Goal: Task Accomplishment & Management: Use online tool/utility

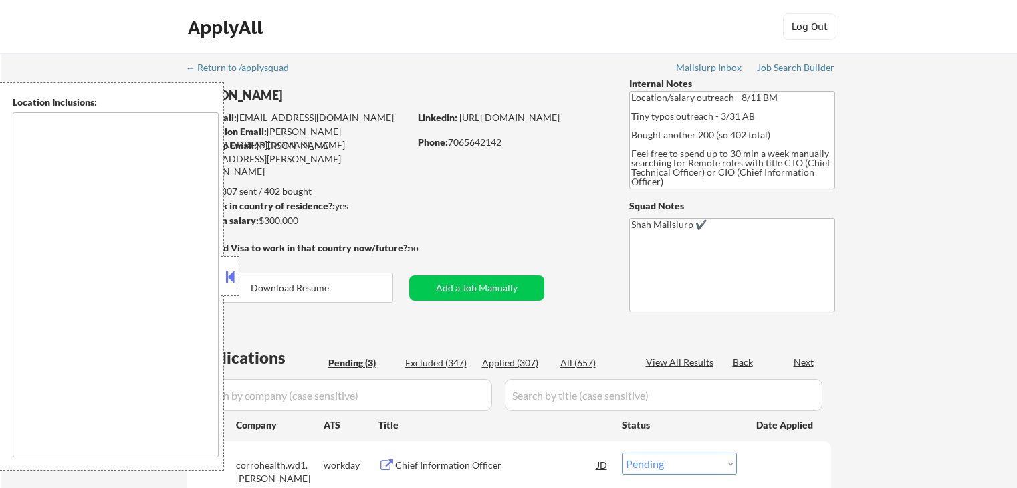
select select ""pending""
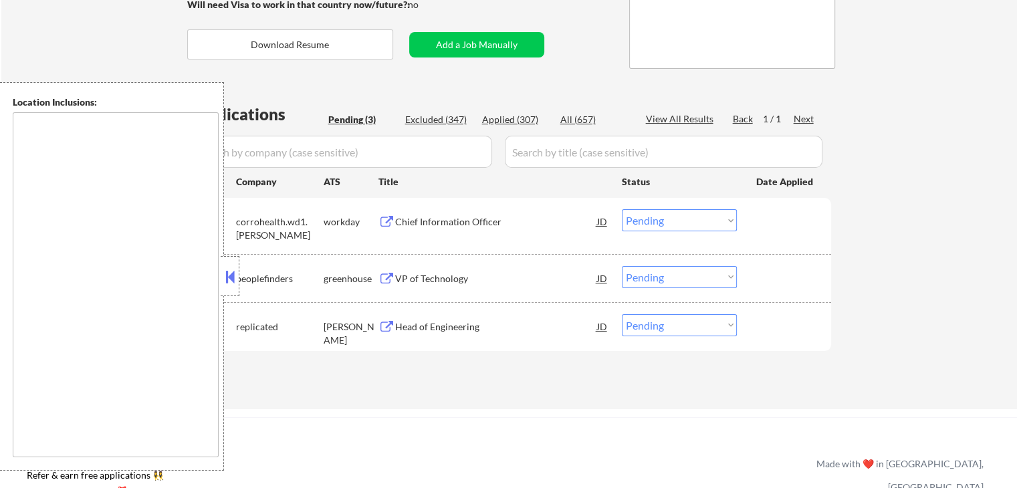
scroll to position [267, 0]
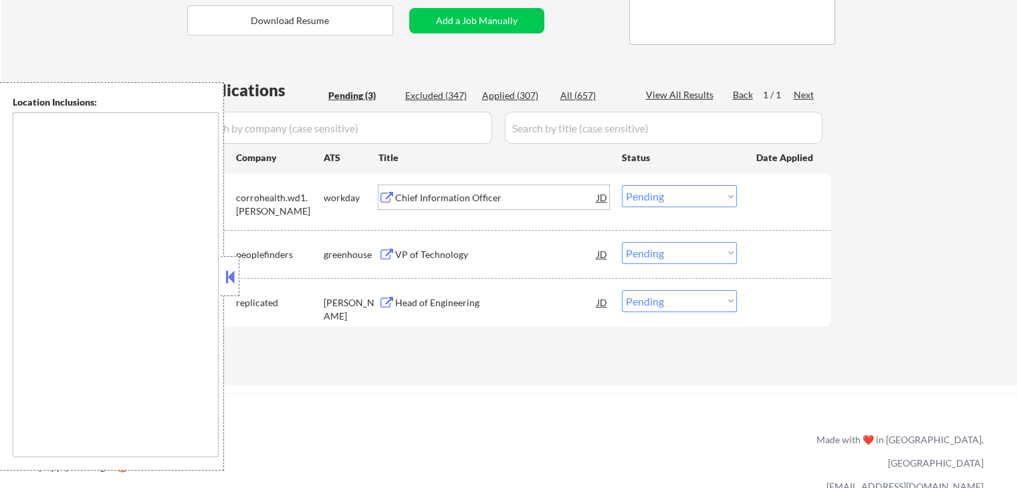
click at [473, 205] on div "Chief Information Officer" at bounding box center [496, 197] width 202 height 24
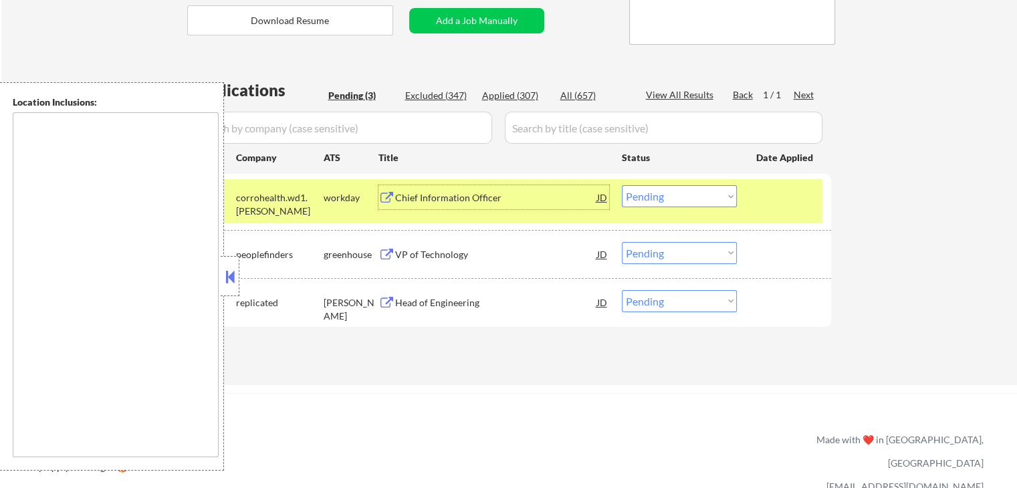
click at [459, 261] on div "VP of Technology" at bounding box center [496, 254] width 202 height 24
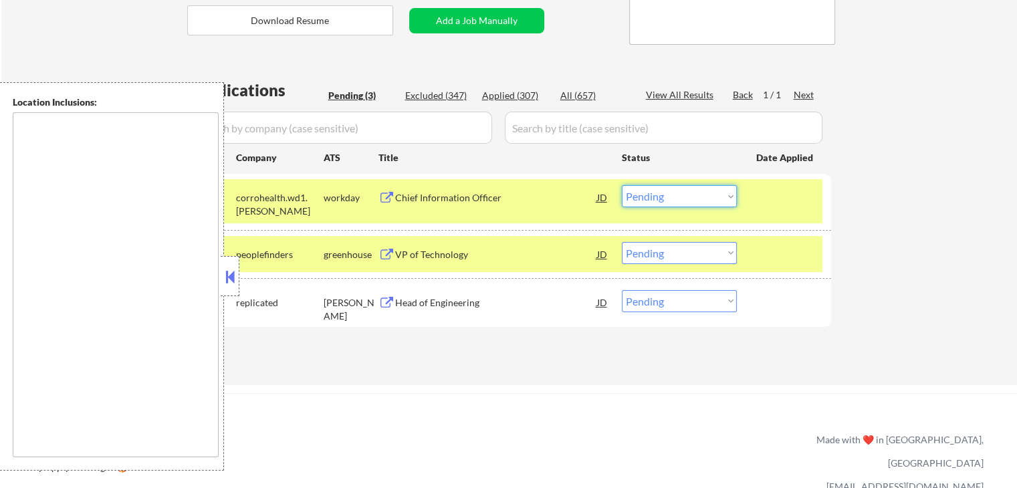
drag, startPoint x: 663, startPoint y: 197, endPoint x: 663, endPoint y: 205, distance: 8.7
click at [663, 199] on select "Choose an option... Pending Applied Excluded (Questions) Excluded (Expired) Exc…" at bounding box center [679, 196] width 115 height 22
click at [622, 185] on select "Choose an option... Pending Applied Excluded (Questions) Excluded (Expired) Exc…" at bounding box center [679, 196] width 115 height 22
click at [519, 300] on div "Head of Engineering" at bounding box center [496, 302] width 202 height 13
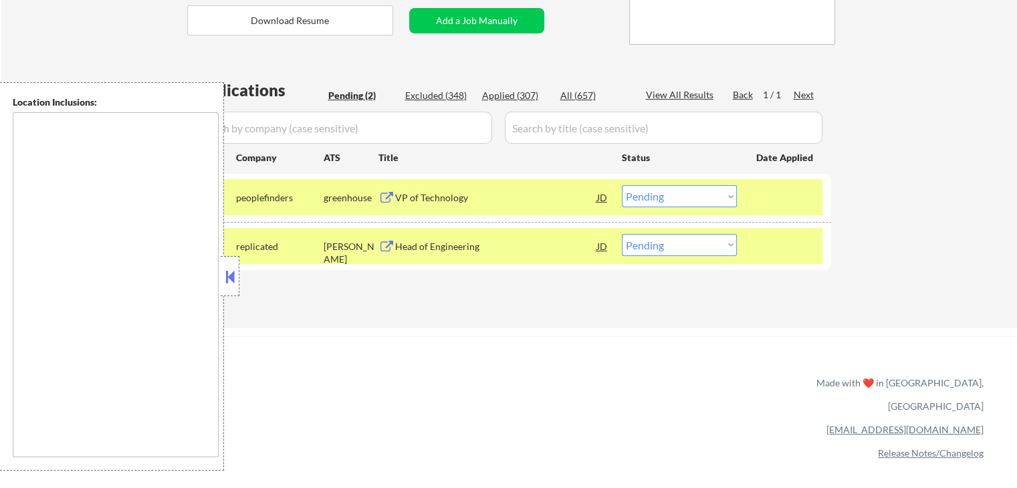
click at [669, 201] on select "Choose an option... Pending Applied Excluded (Questions) Excluded (Expired) Exc…" at bounding box center [679, 196] width 115 height 22
click at [622, 185] on select "Choose an option... Pending Applied Excluded (Questions) Excluded (Expired) Exc…" at bounding box center [679, 196] width 115 height 22
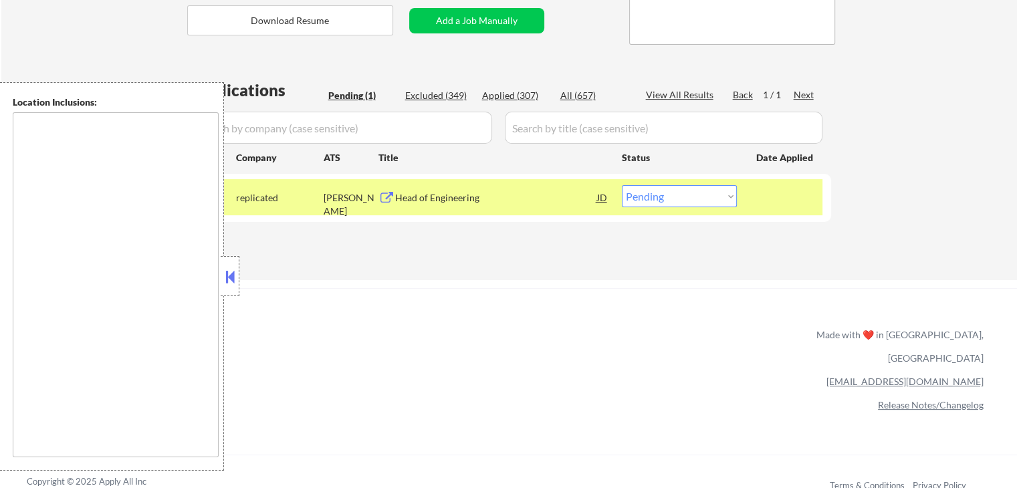
click at [673, 201] on select "Choose an option... Pending Applied Excluded (Questions) Excluded (Expired) Exc…" at bounding box center [679, 196] width 115 height 22
click at [622, 185] on select "Choose an option... Pending Applied Excluded (Questions) Excluded (Expired) Exc…" at bounding box center [679, 196] width 115 height 22
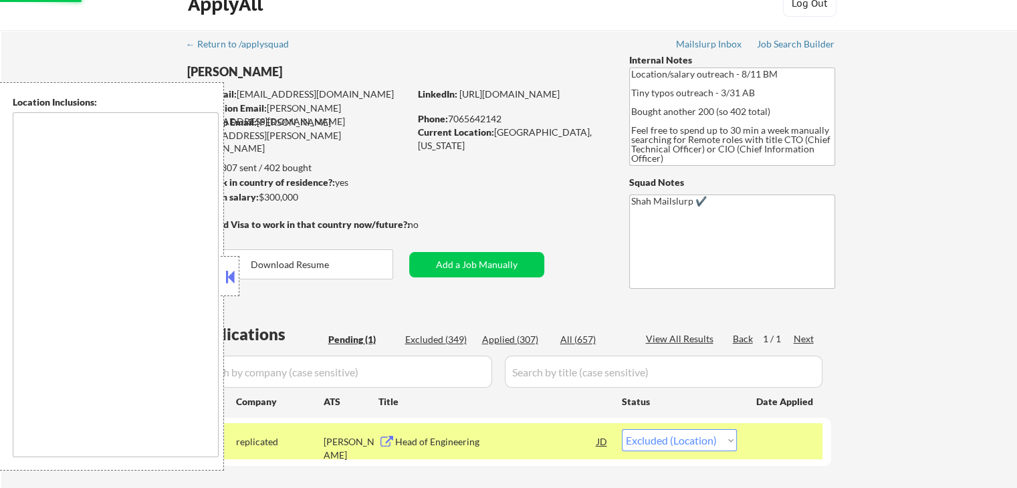
scroll to position [0, 0]
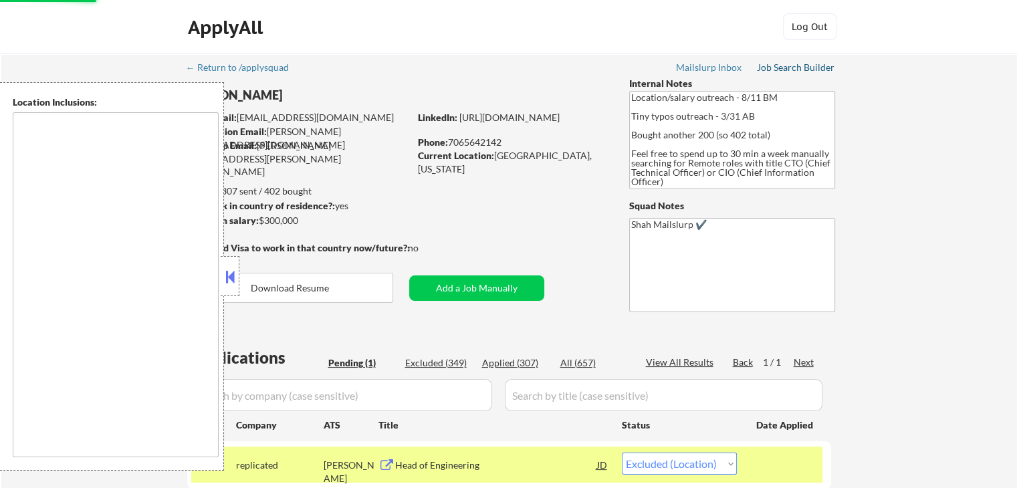
click at [809, 69] on div "Job Search Builder" at bounding box center [796, 67] width 78 height 9
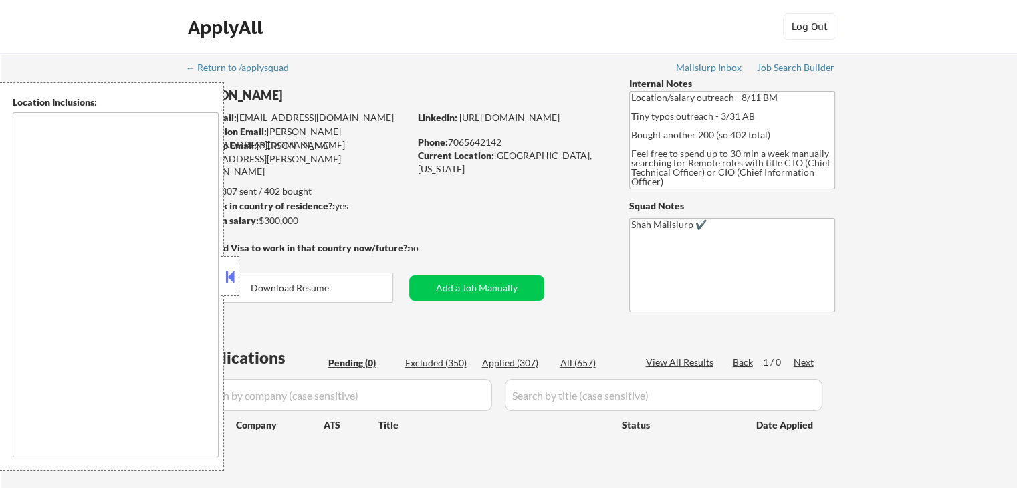
select select ""pending""
